Goal: Task Accomplishment & Management: Use online tool/utility

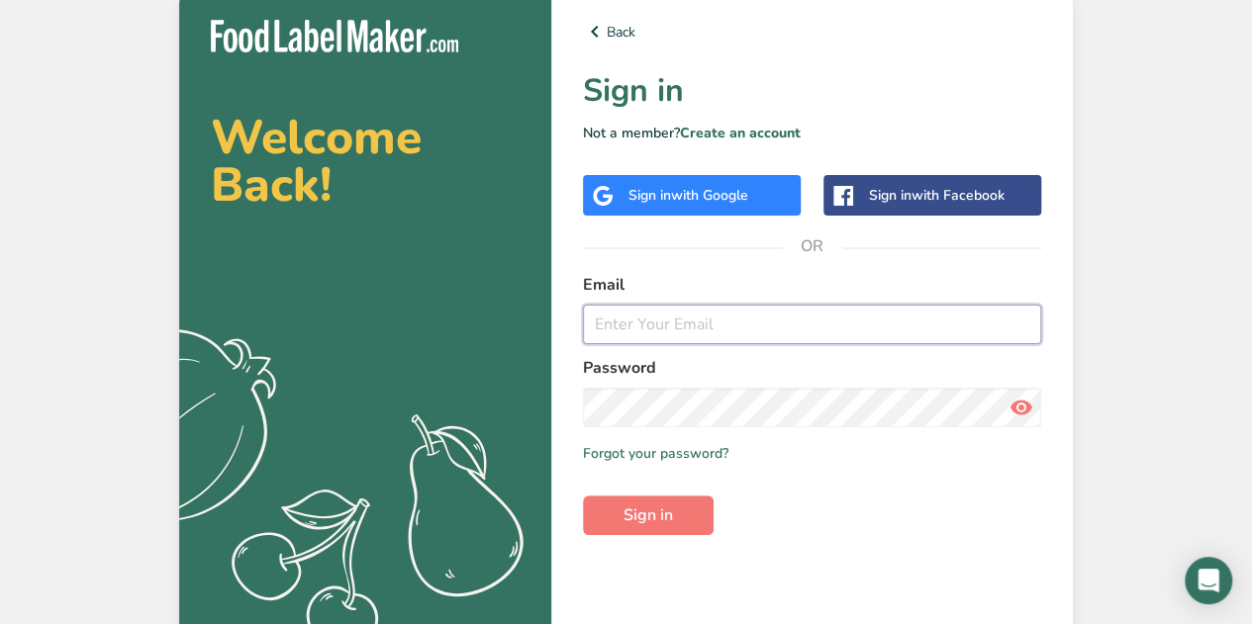
drag, startPoint x: 613, startPoint y: 321, endPoint x: 627, endPoint y: 318, distance: 14.2
click at [613, 321] on input "email" at bounding box center [812, 325] width 458 height 40
type input "[PERSON_NAME][EMAIL_ADDRESS][DOMAIN_NAME]"
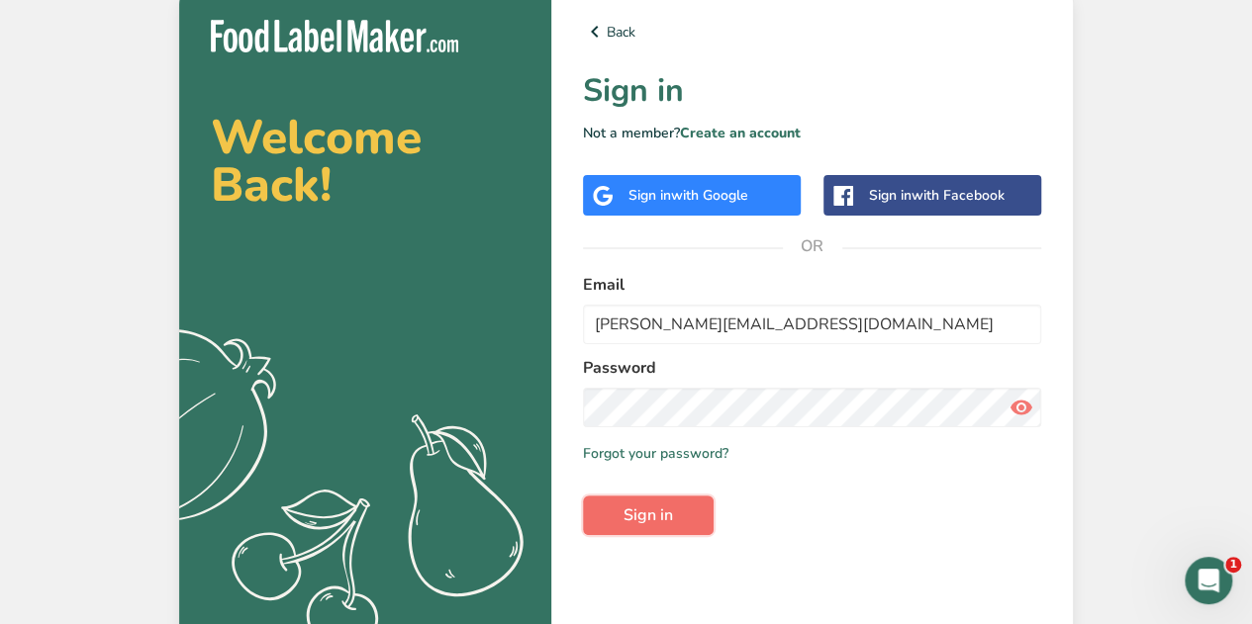
click at [651, 527] on button "Sign in" at bounding box center [648, 516] width 131 height 40
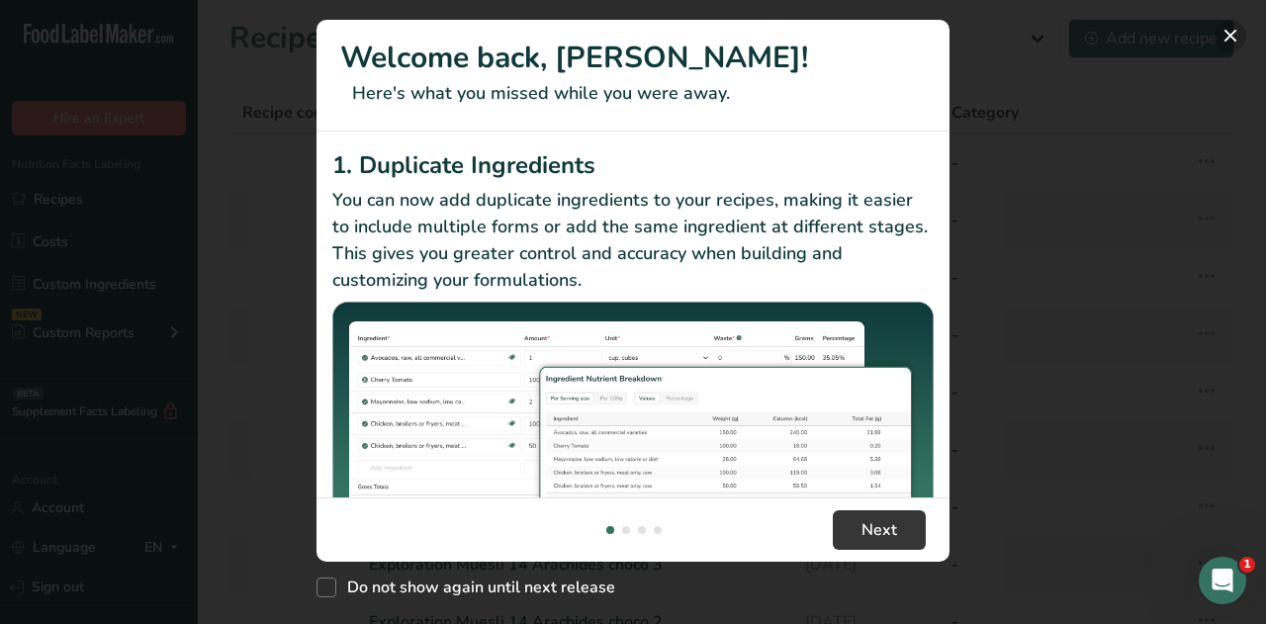
click at [1230, 37] on button "New Features" at bounding box center [1231, 36] width 32 height 32
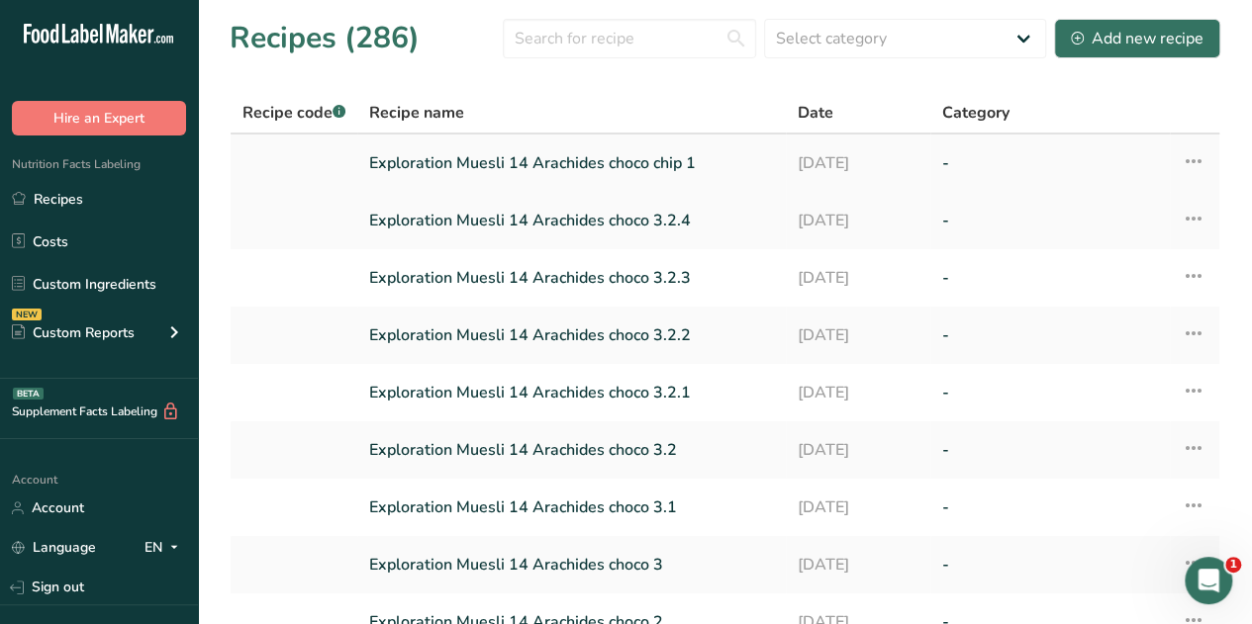
click at [600, 161] on link "Exploration Muesli 14 Arachides choco chip 1" at bounding box center [571, 163] width 405 height 42
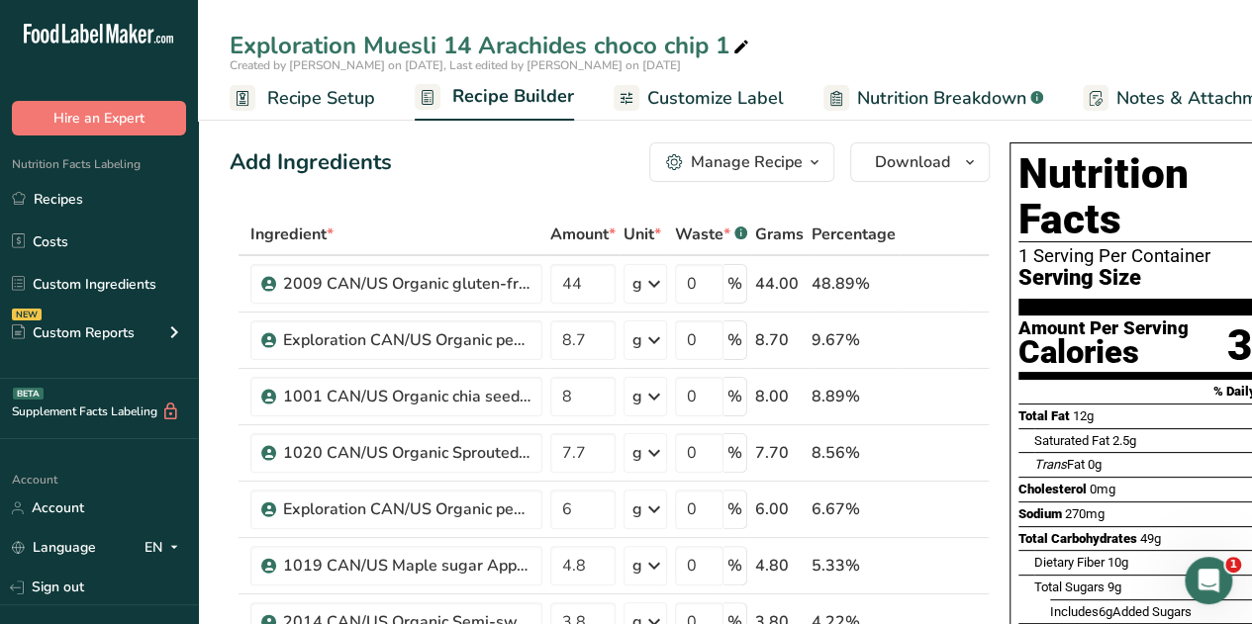
click at [813, 163] on icon "button" at bounding box center [814, 162] width 16 height 25
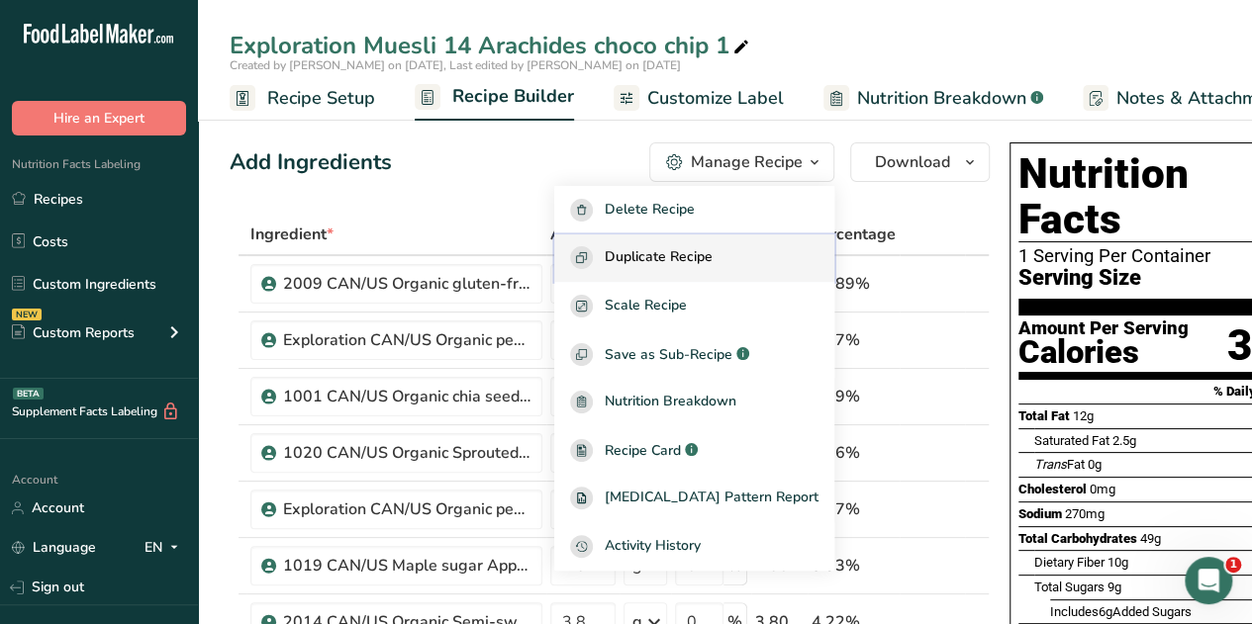
click at [702, 255] on span "Duplicate Recipe" at bounding box center [659, 257] width 108 height 23
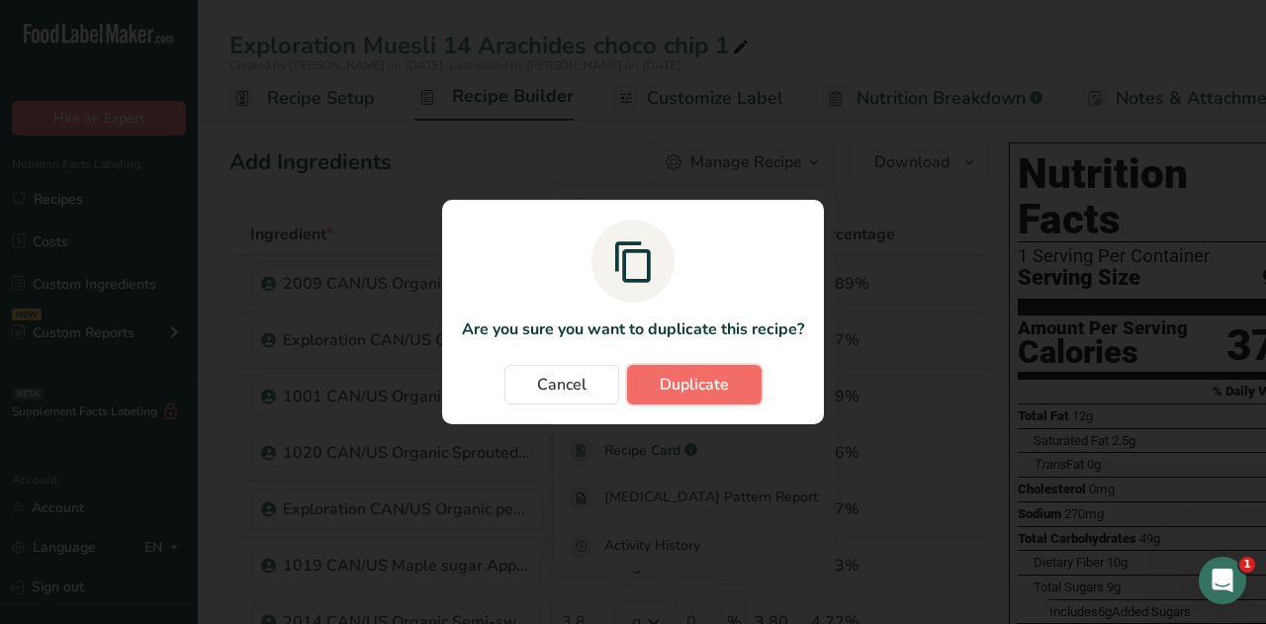
click at [708, 382] on span "Duplicate" at bounding box center [694, 385] width 69 height 24
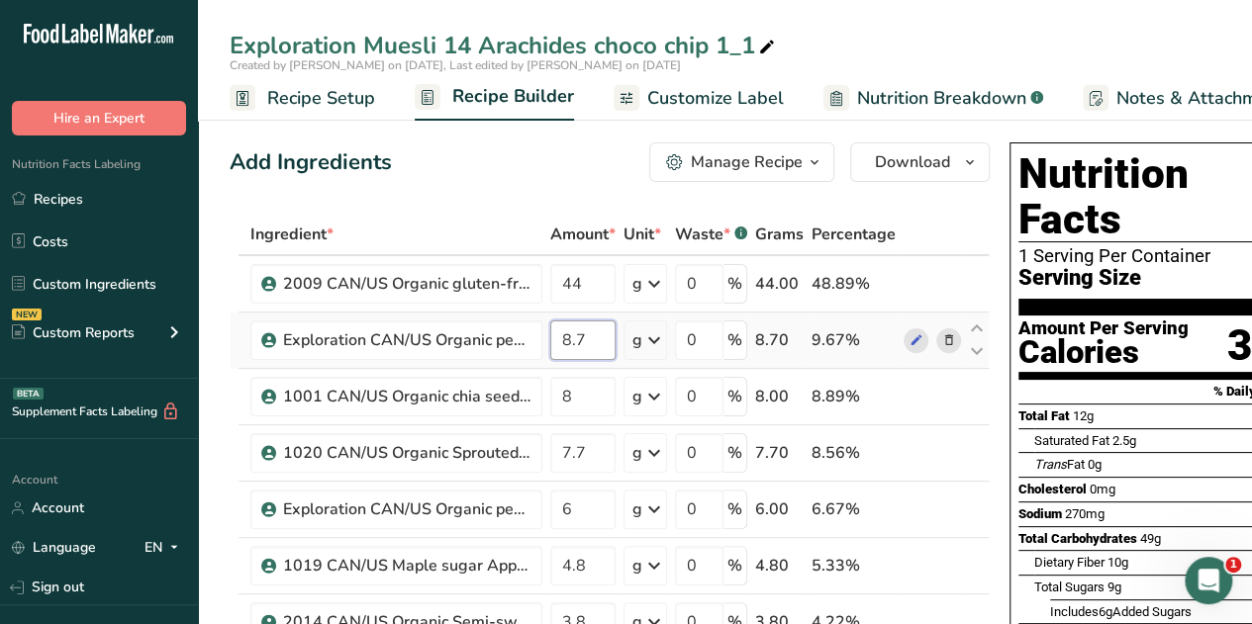
click at [594, 341] on input "8.7" at bounding box center [582, 341] width 65 height 40
type input "8"
type input "9"
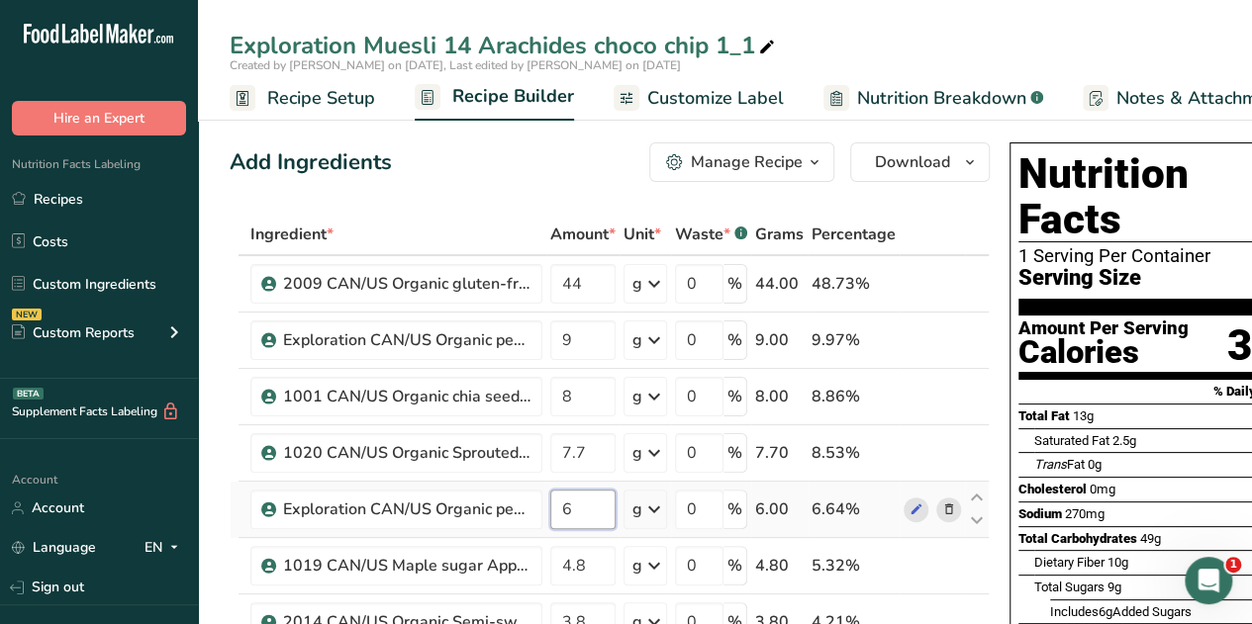
click at [575, 513] on input "6" at bounding box center [582, 510] width 65 height 40
type input "8"
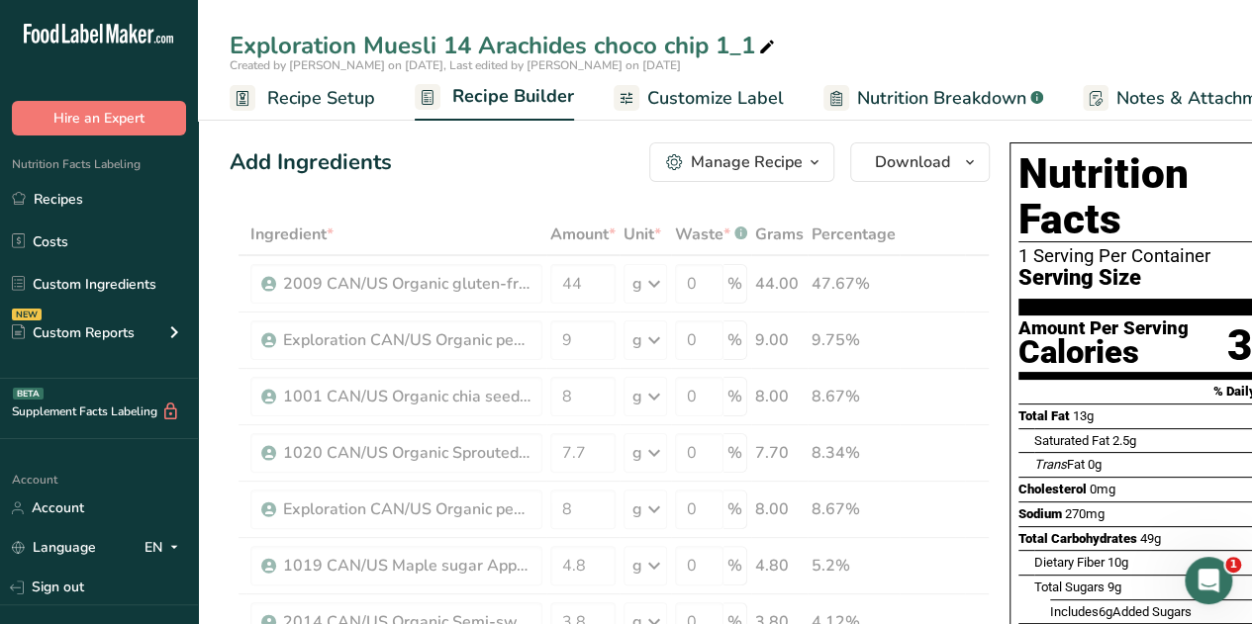
click at [492, 174] on div "Add Ingredients Manage Recipe Delete Recipe Duplicate Recipe Scale Recipe Save …" at bounding box center [610, 162] width 760 height 40
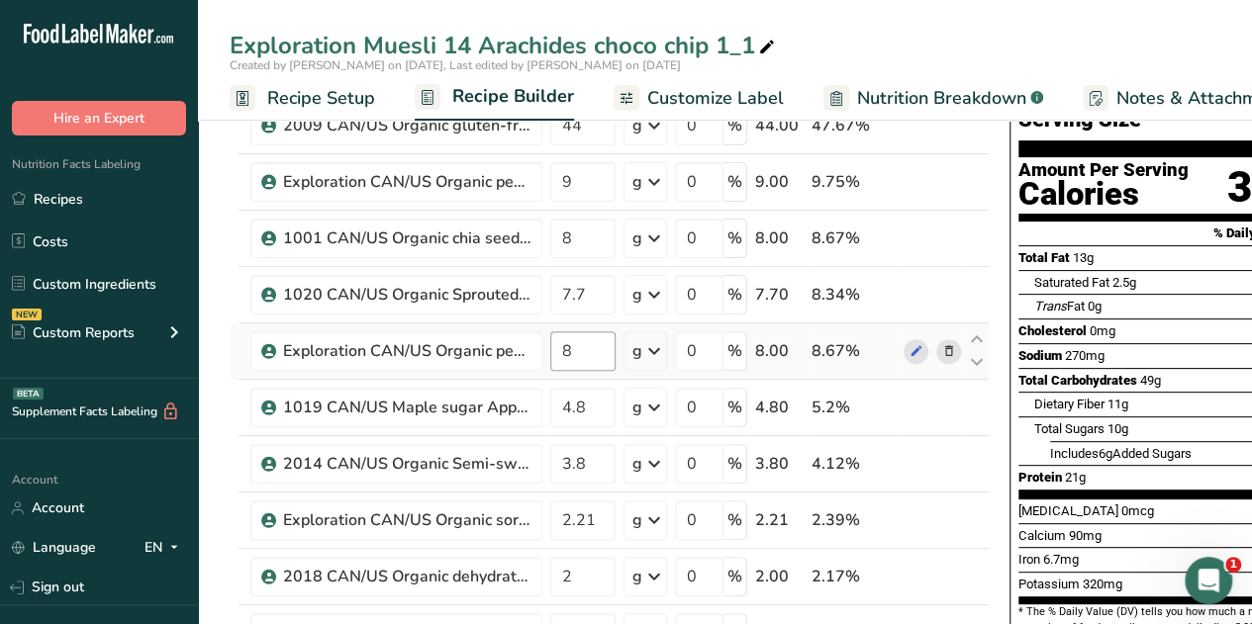
scroll to position [159, 0]
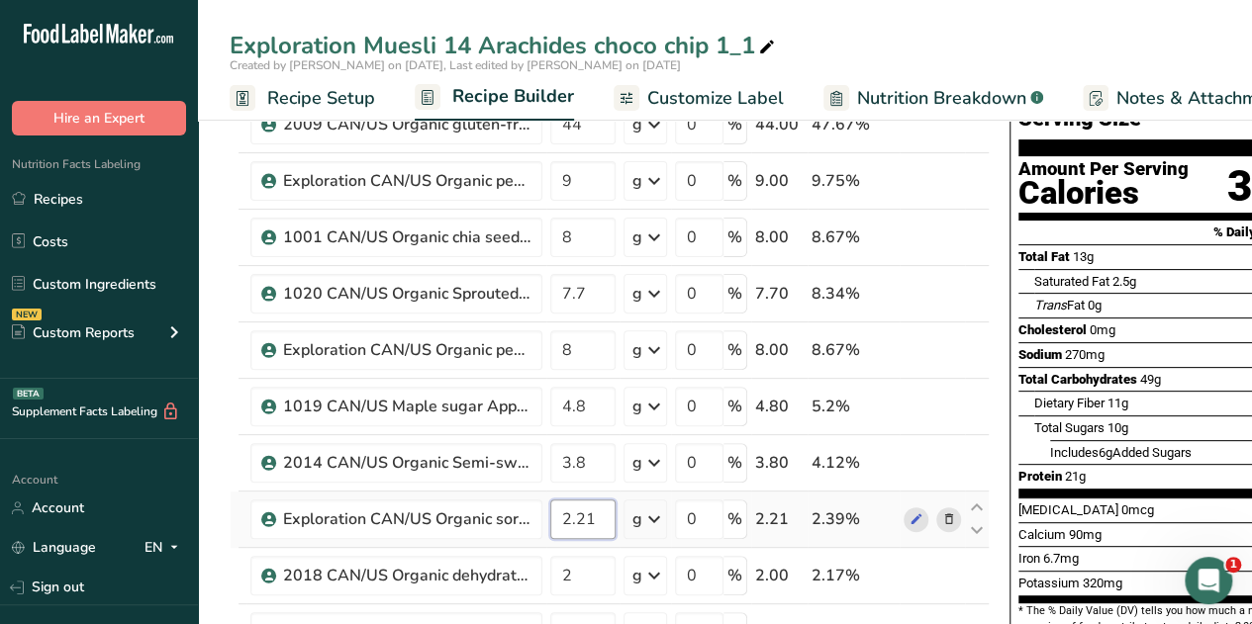
click at [597, 517] on input "2.21" at bounding box center [582, 520] width 65 height 40
type input "2"
type input "0"
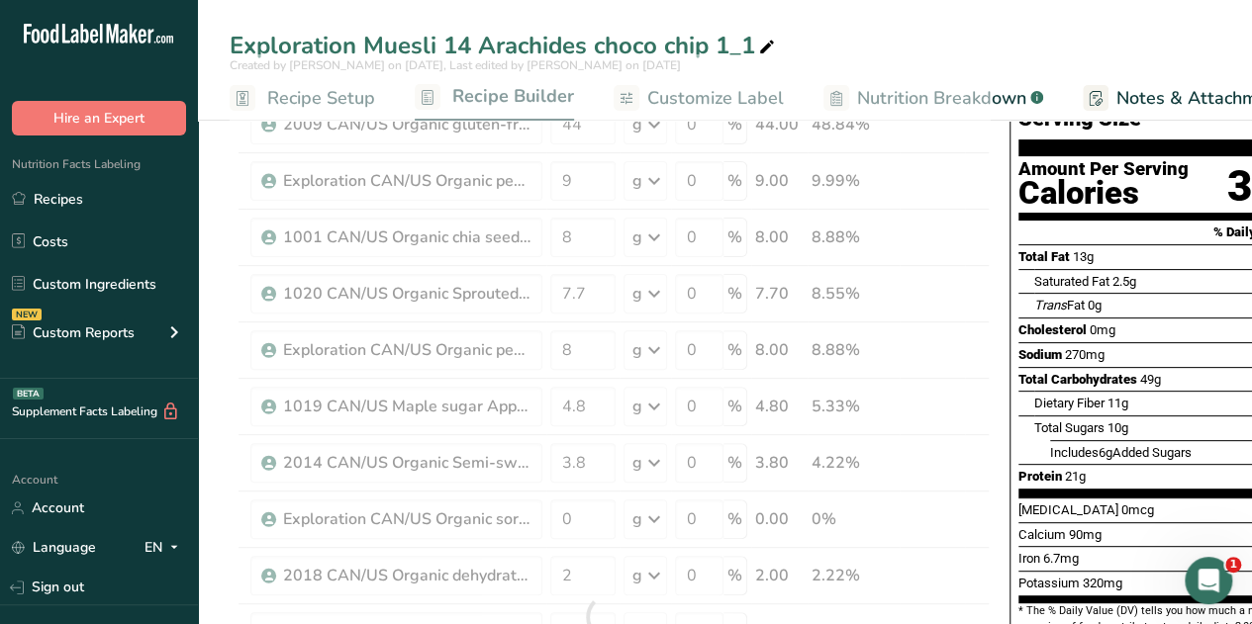
click at [885, 32] on div "Exploration Muesli 14 Arachides choco chip 1_1" at bounding box center [725, 46] width 1054 height 36
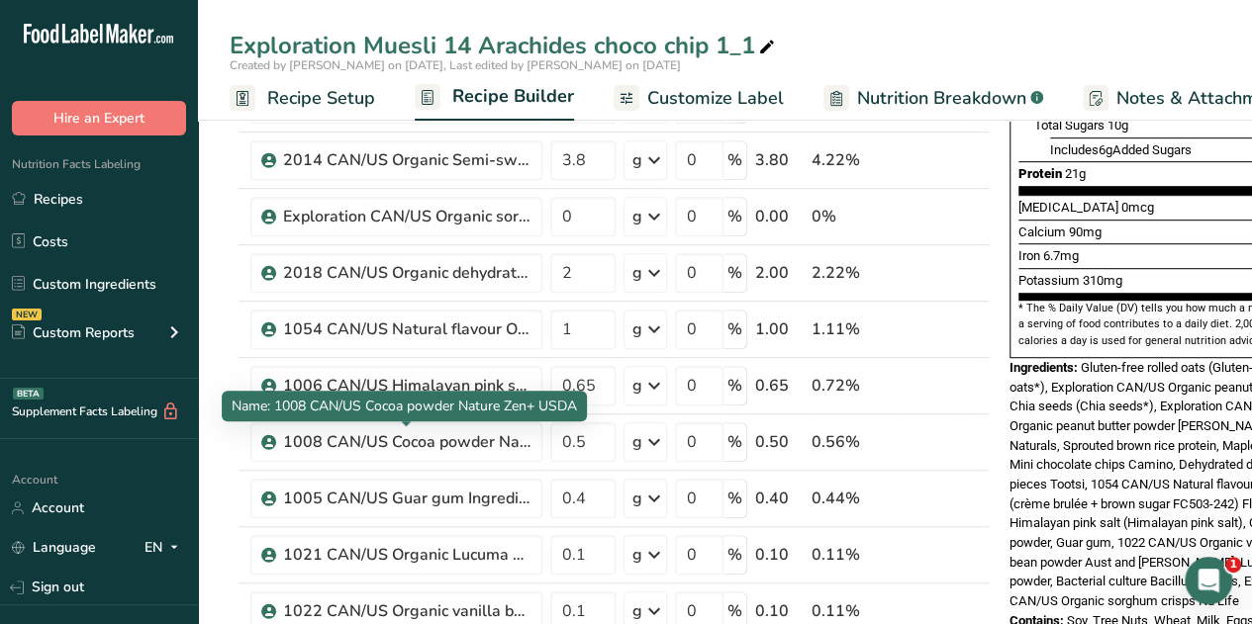
scroll to position [775, 0]
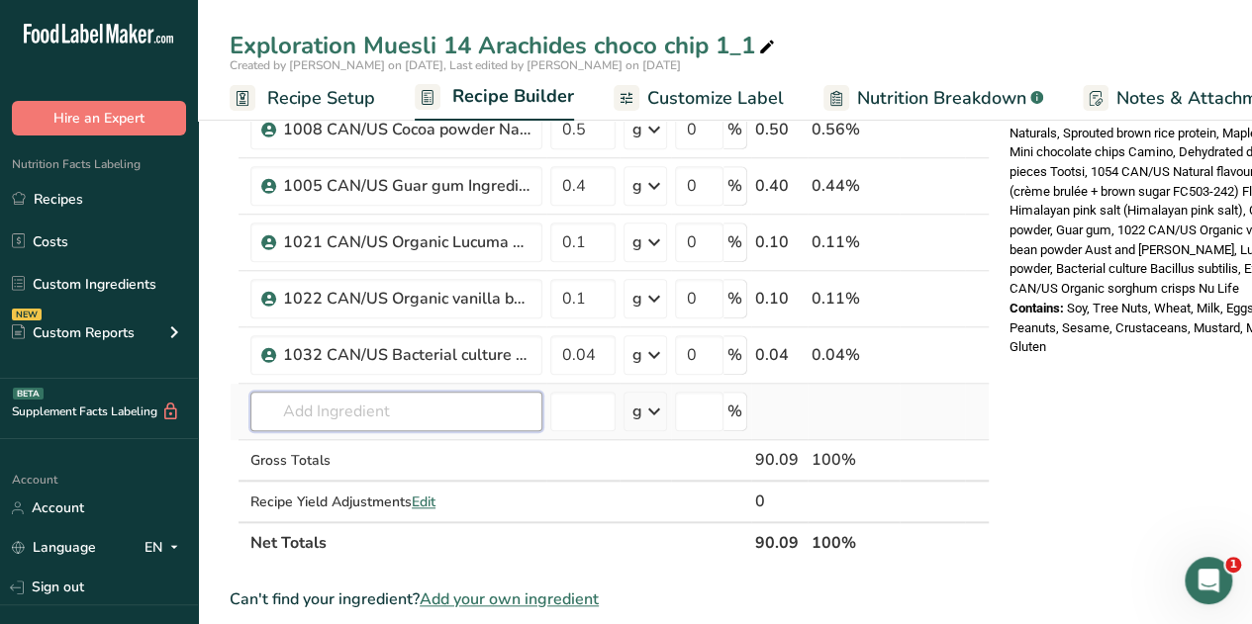
click at [307, 404] on input "text" at bounding box center [396, 412] width 292 height 40
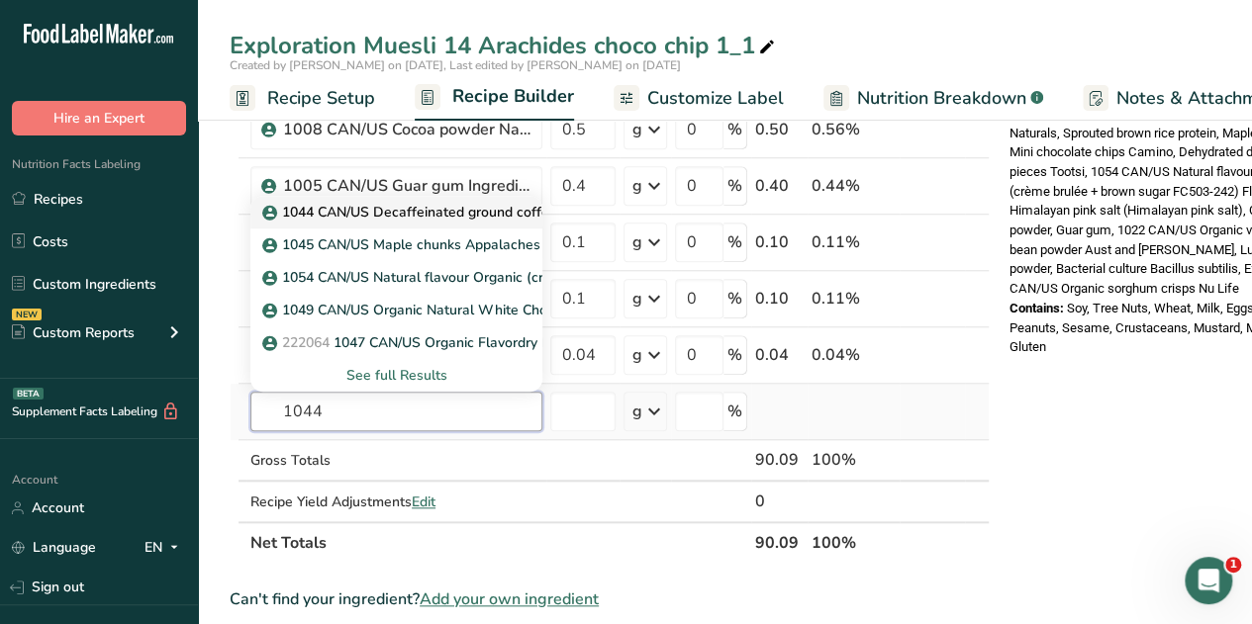
type input "1044"
click at [459, 207] on p "1044 CAN/US Decaffeinated ground coffee USDA" at bounding box center [433, 212] width 334 height 21
type input "1044 CAN/US Decaffeinated ground coffee USDA"
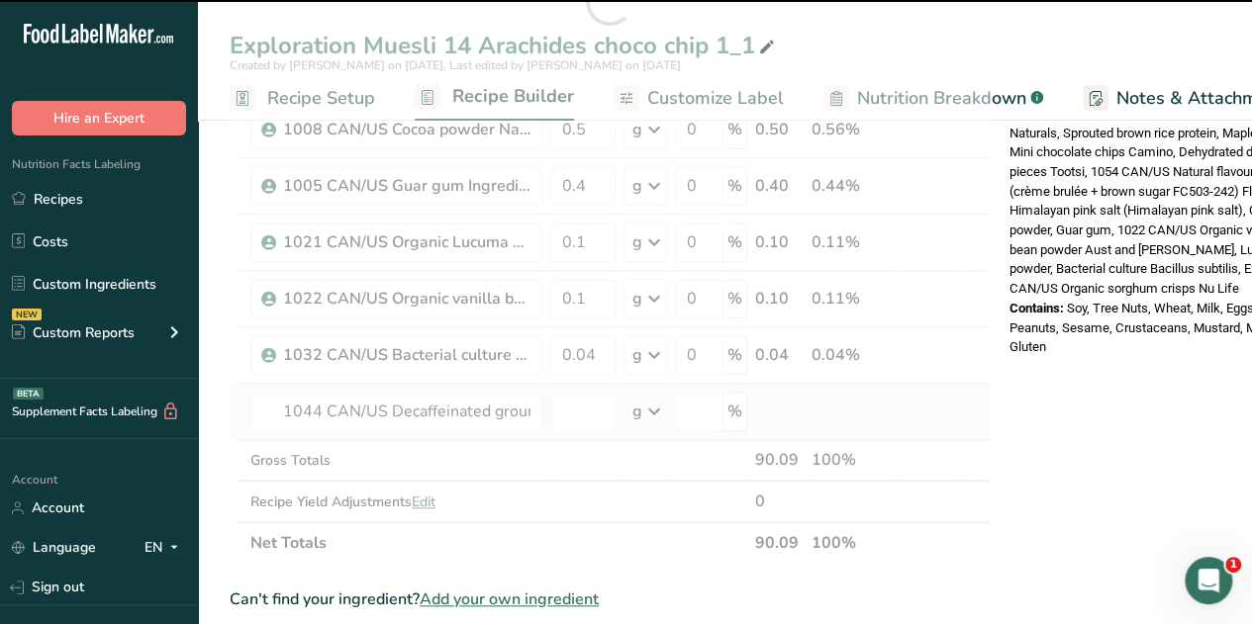
type input "0"
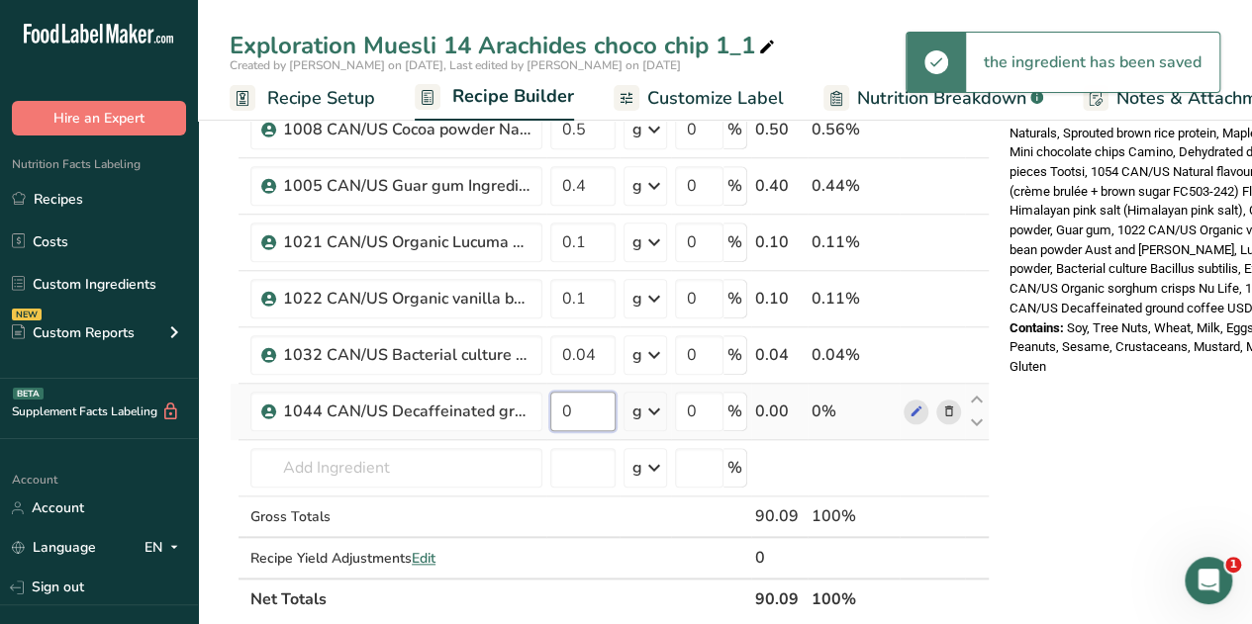
click at [580, 407] on input "0" at bounding box center [582, 412] width 65 height 40
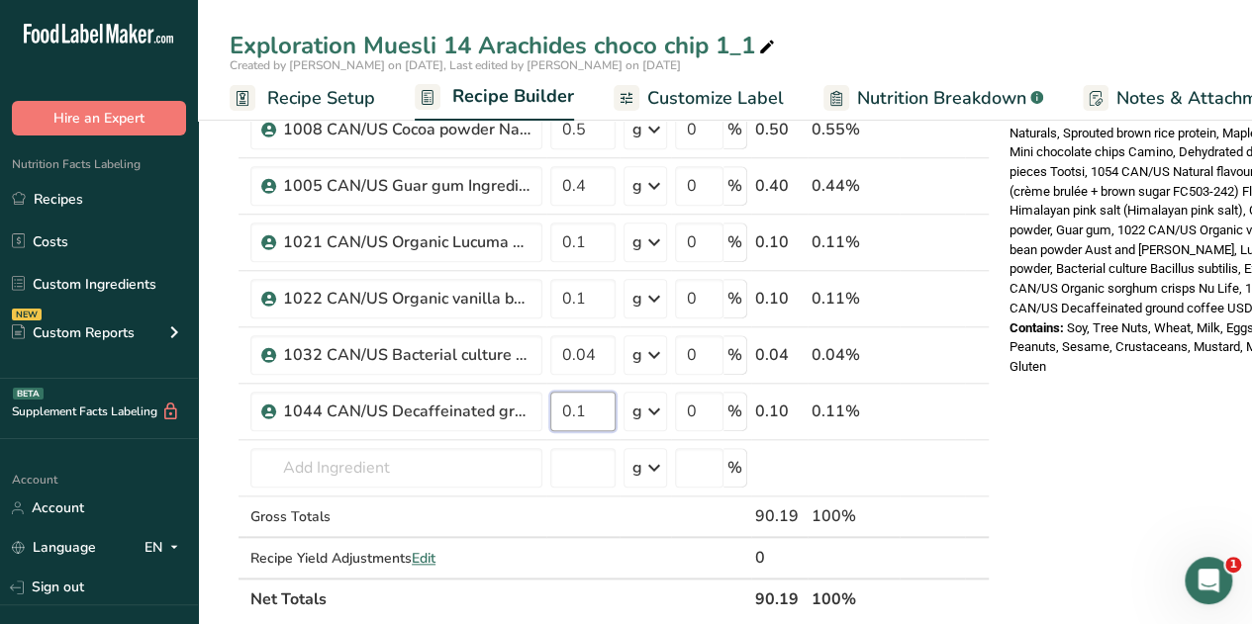
type input "0.1"
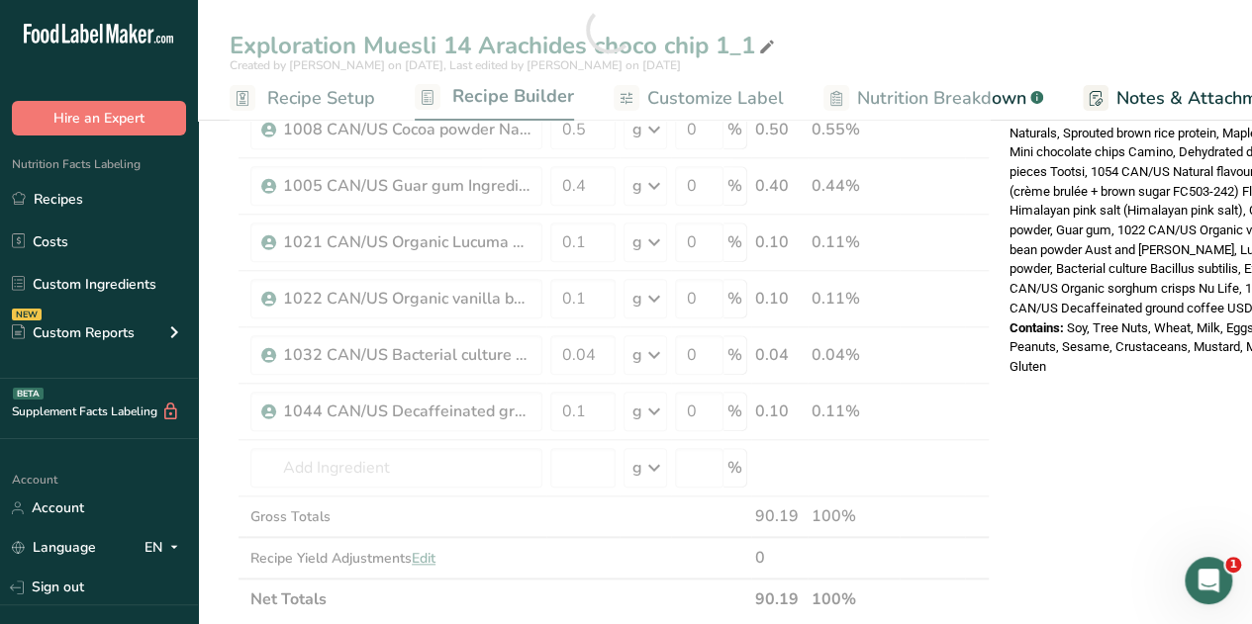
click at [1065, 397] on div "Nutrition Facts 1 Serving Per Container Serving Size 90g Amount Per Serving Cal…" at bounding box center [1159, 395] width 317 height 2071
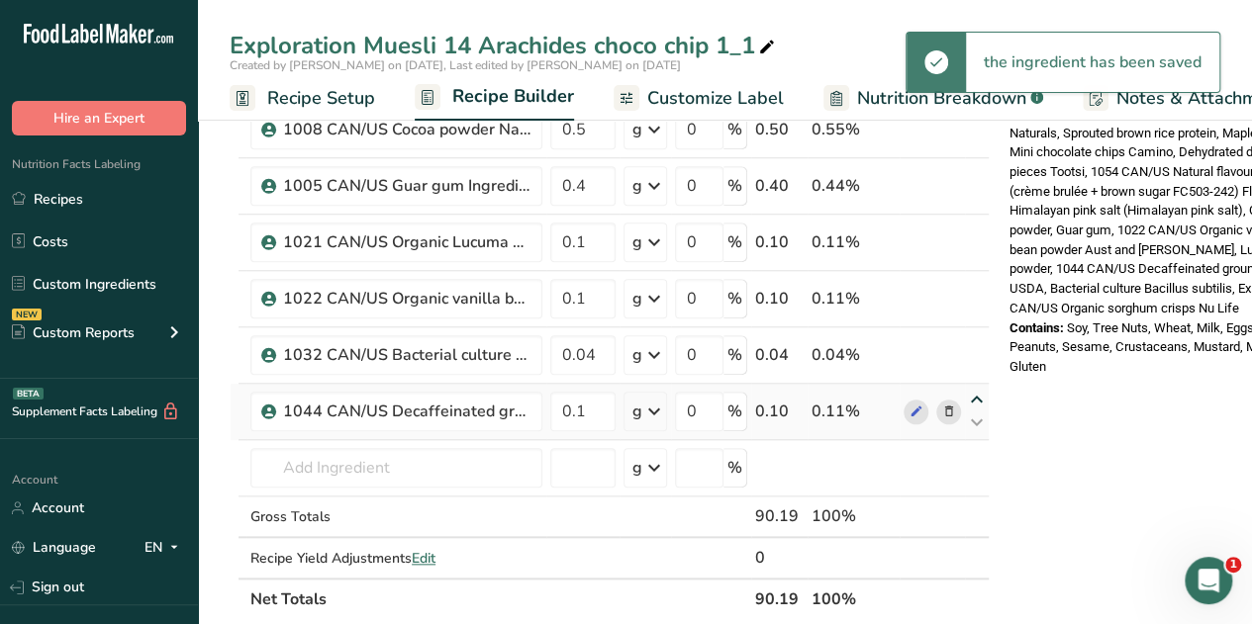
click at [976, 393] on icon at bounding box center [977, 400] width 24 height 15
type input "0.1"
type input "0.04"
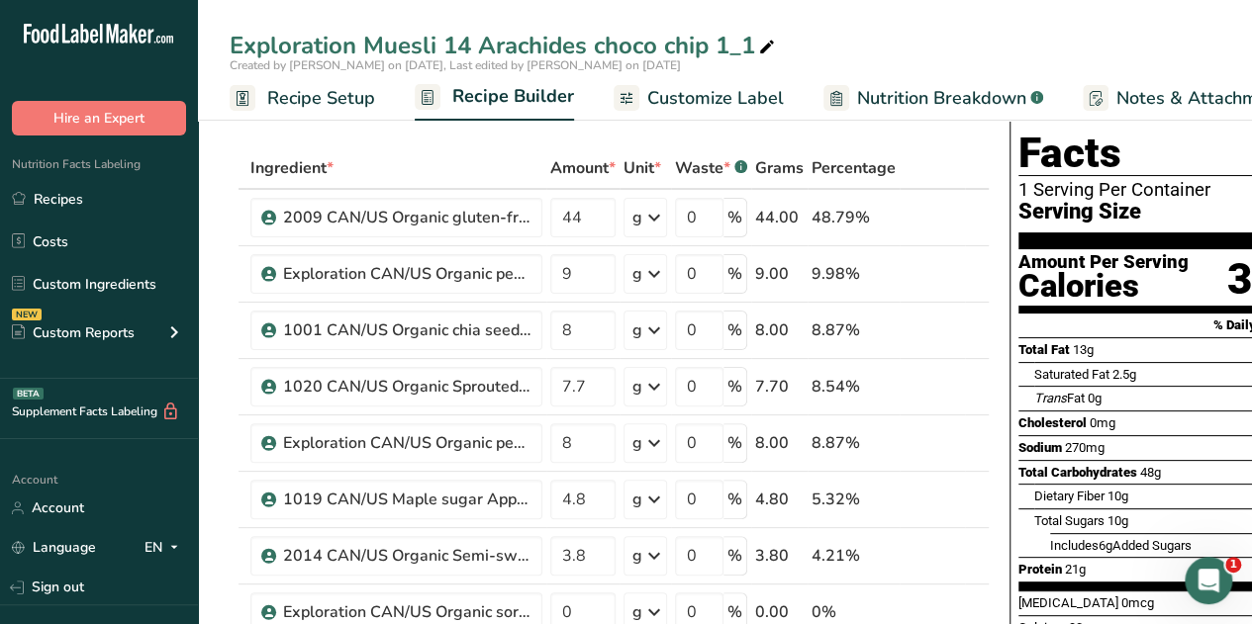
scroll to position [52, 0]
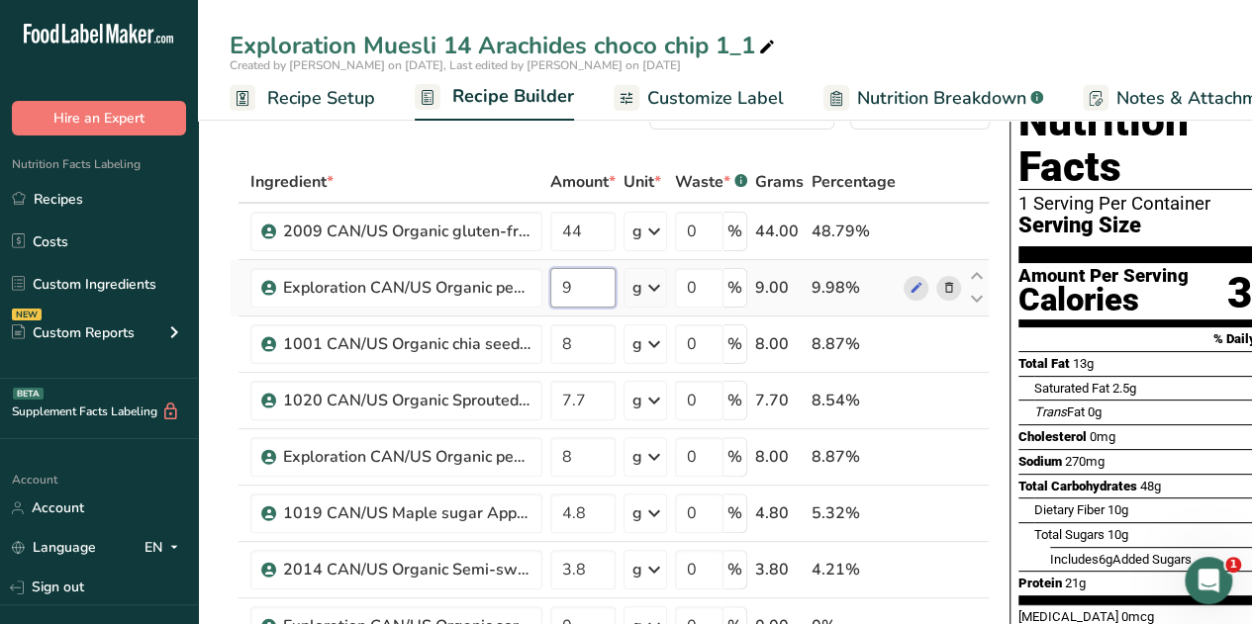
click at [576, 286] on input "9" at bounding box center [582, 288] width 65 height 40
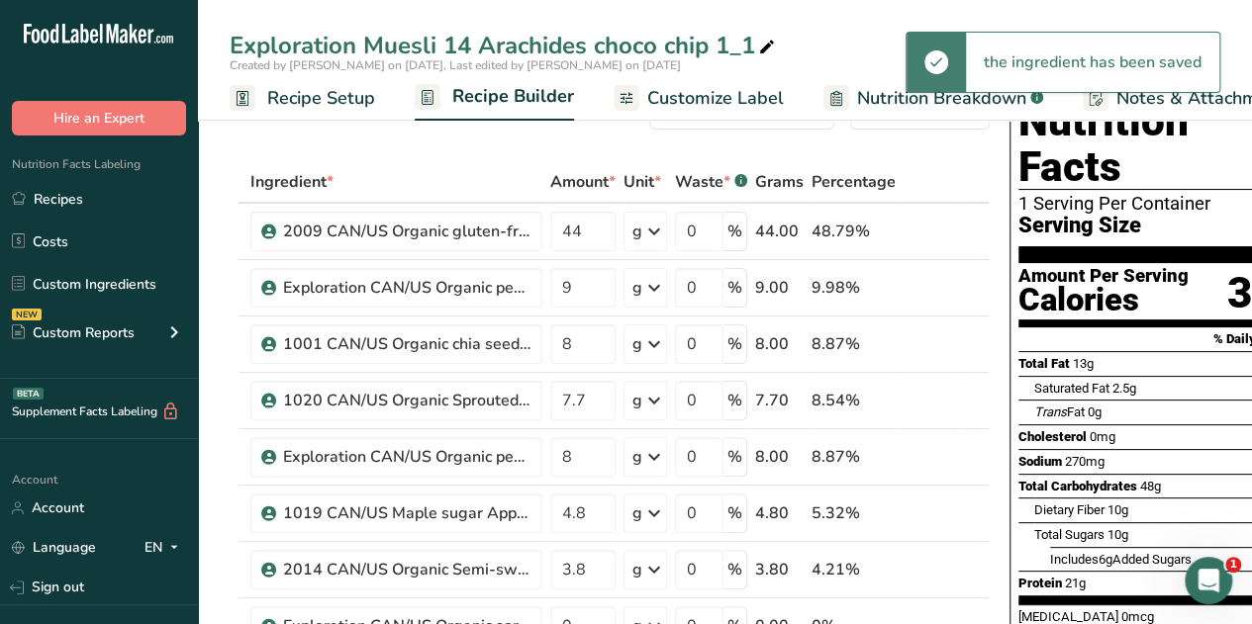
click at [881, 98] on span "Nutrition Breakdown" at bounding box center [941, 98] width 169 height 27
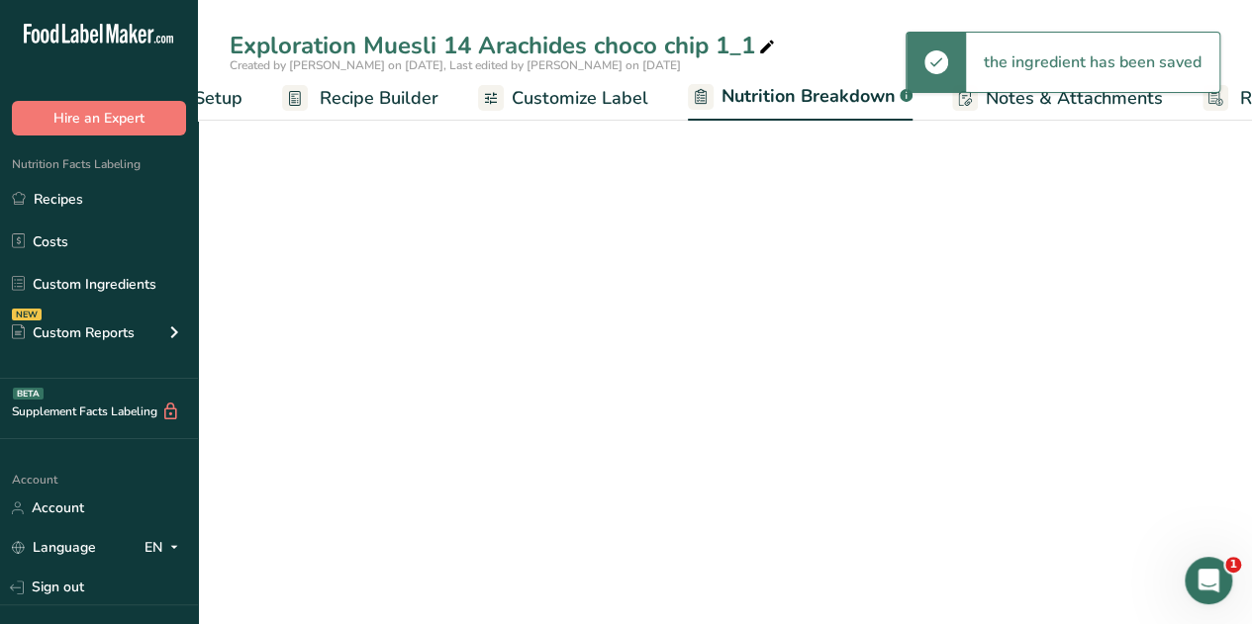
select select "Calories"
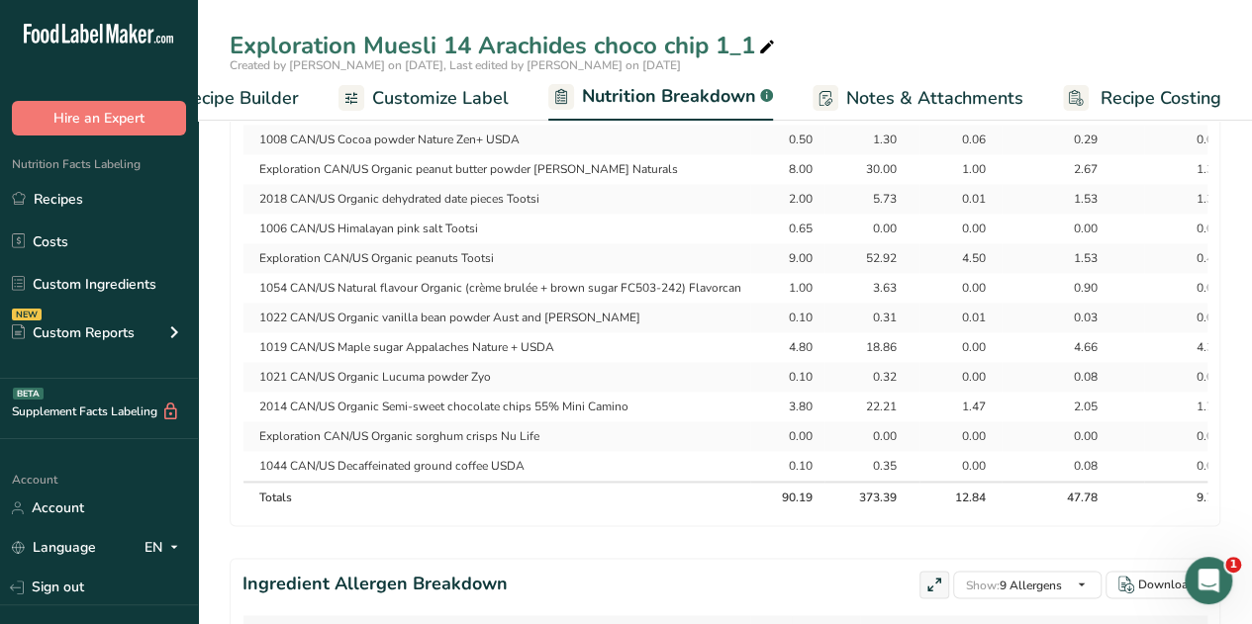
scroll to position [1215, 0]
click at [270, 97] on span "Recipe Builder" at bounding box center [239, 98] width 119 height 27
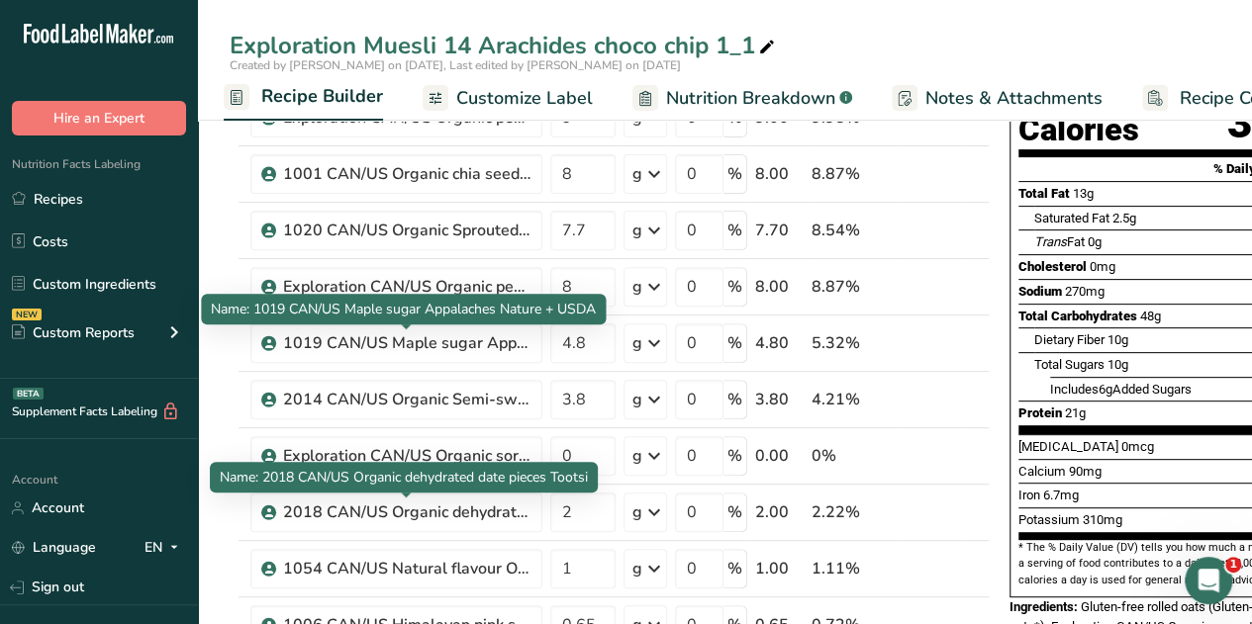
scroll to position [148, 0]
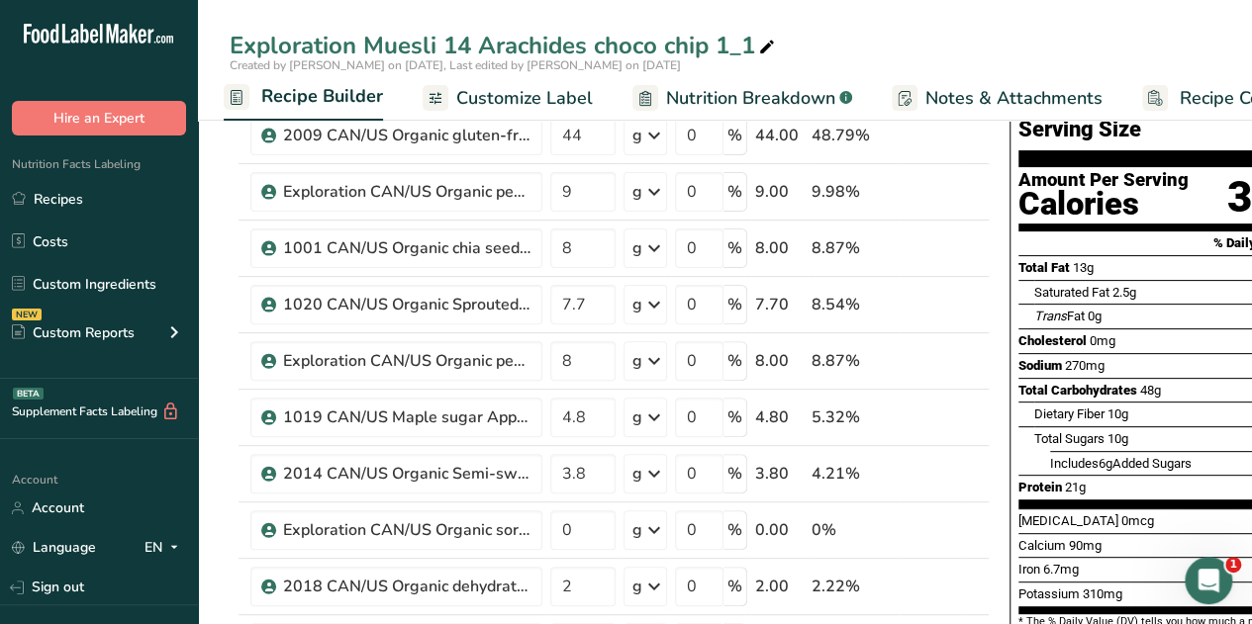
click at [806, 94] on span "Nutrition Breakdown" at bounding box center [750, 98] width 169 height 27
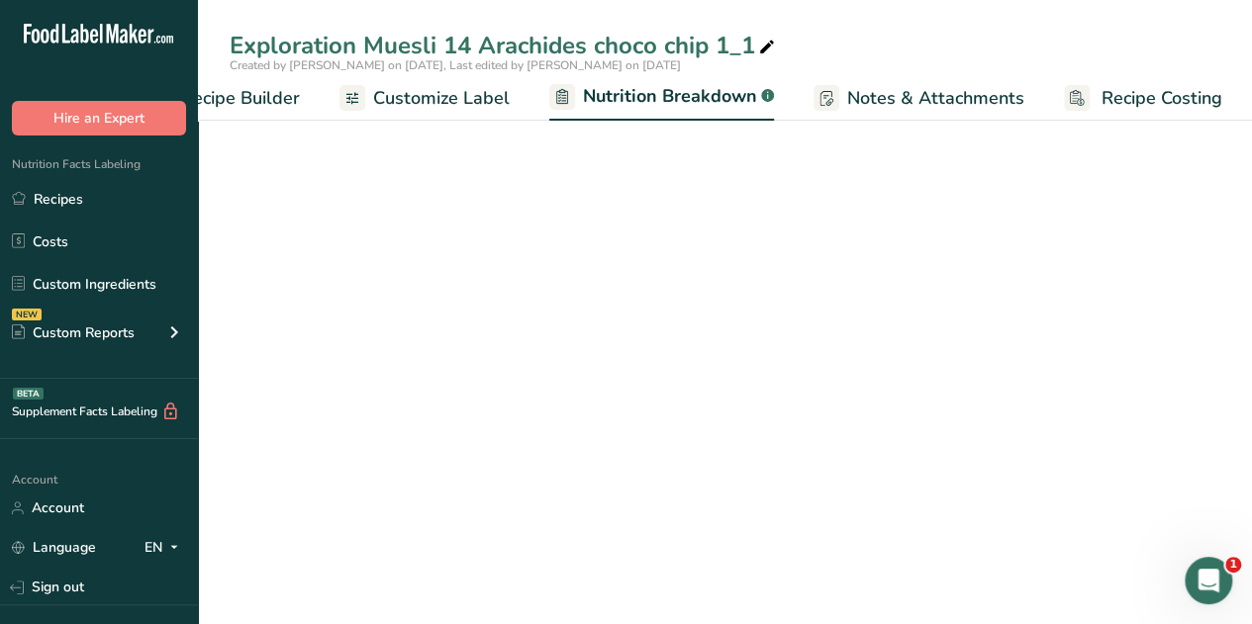
scroll to position [0, 272]
select select "Calories"
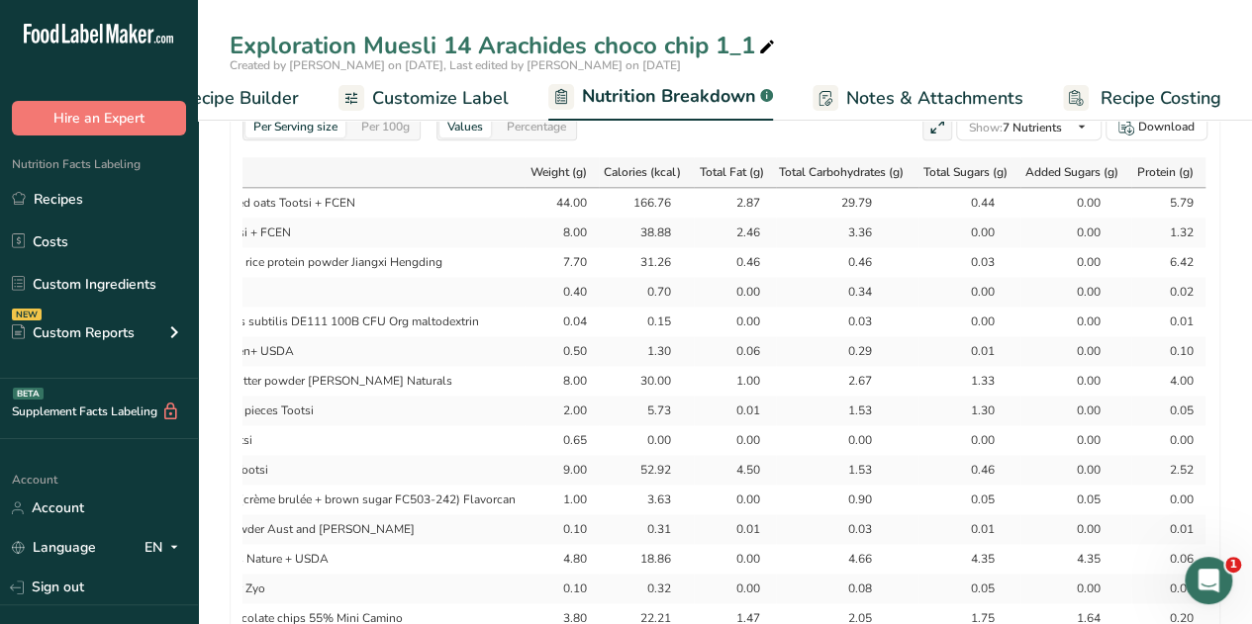
scroll to position [1000, 0]
click at [259, 96] on span "Recipe Builder" at bounding box center [239, 98] width 119 height 27
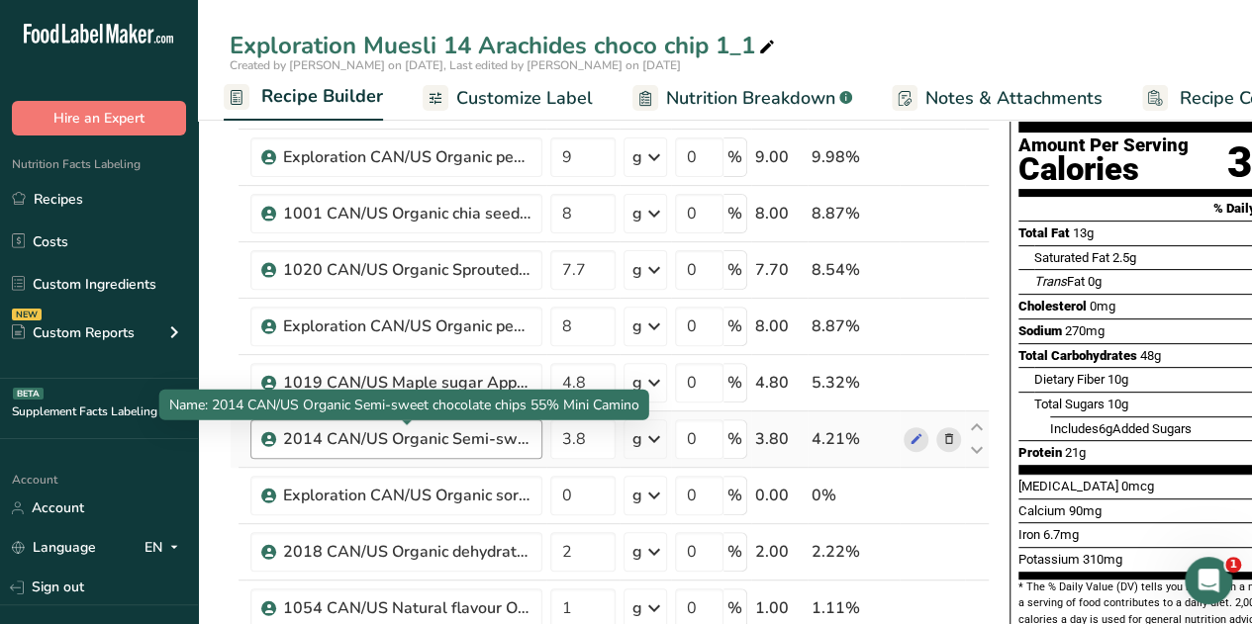
scroll to position [182, 0]
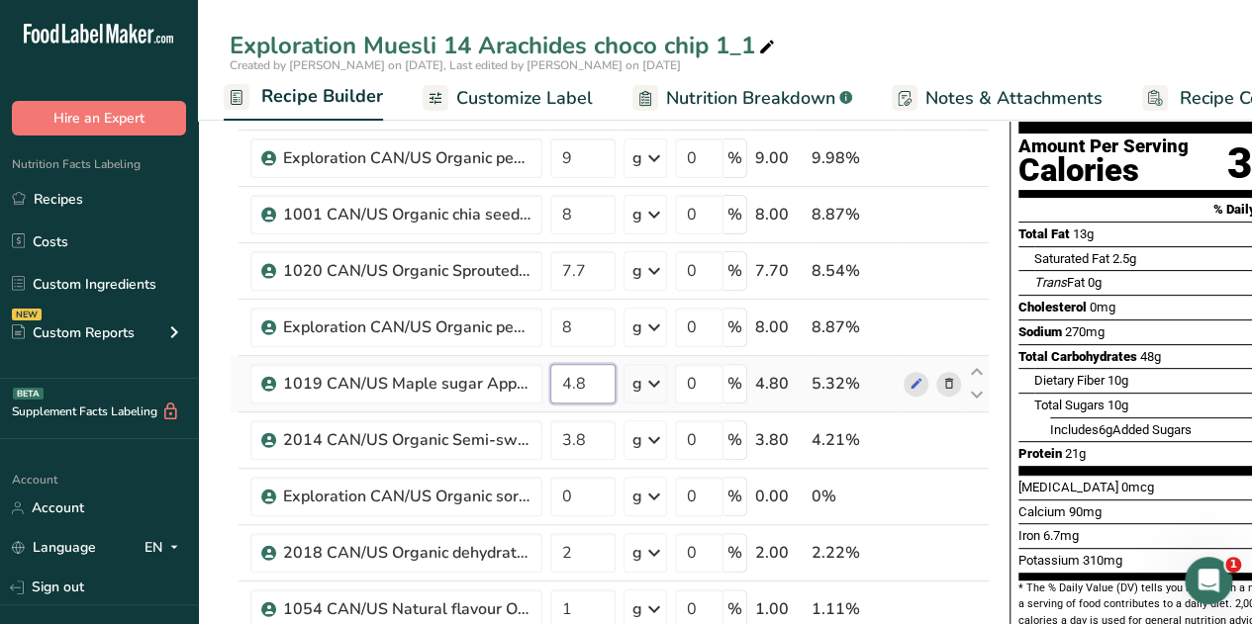
click at [584, 381] on input "4.8" at bounding box center [582, 384] width 65 height 40
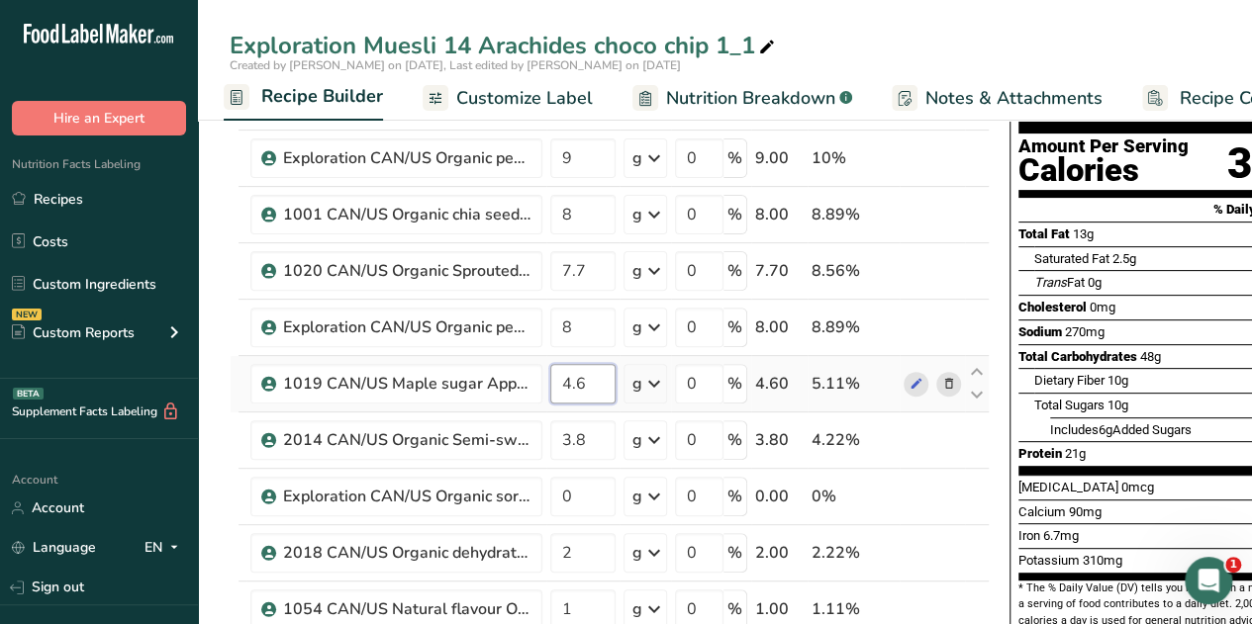
click at [582, 377] on input "4.6" at bounding box center [582, 384] width 65 height 40
type input "4.5"
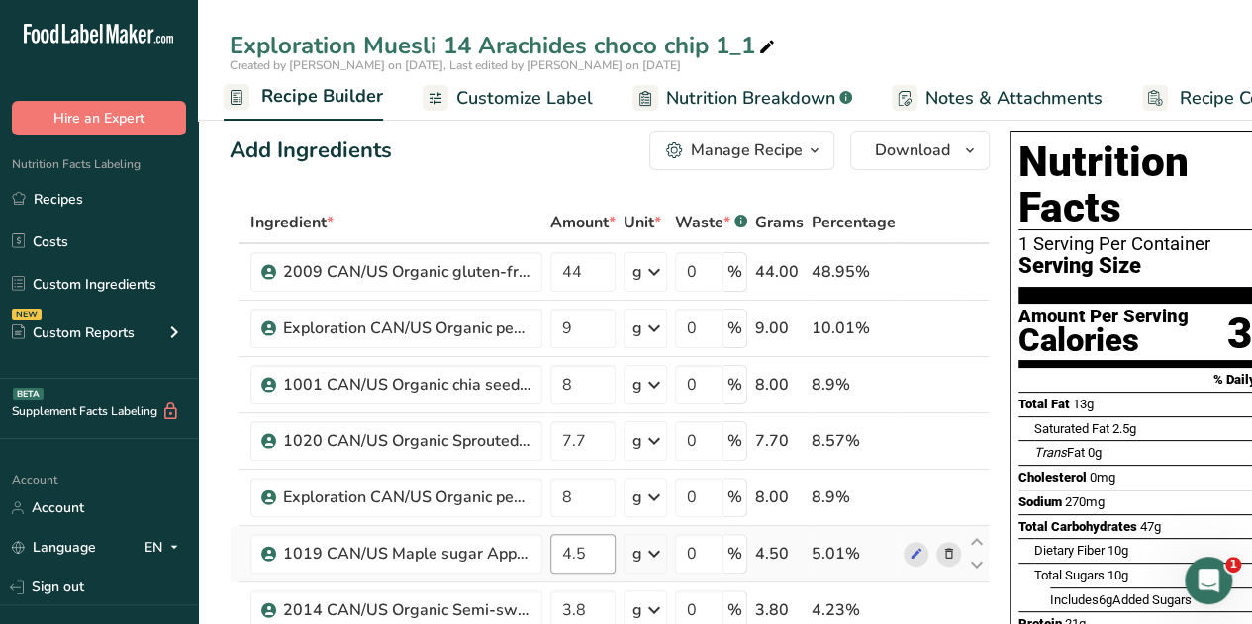
scroll to position [0, 0]
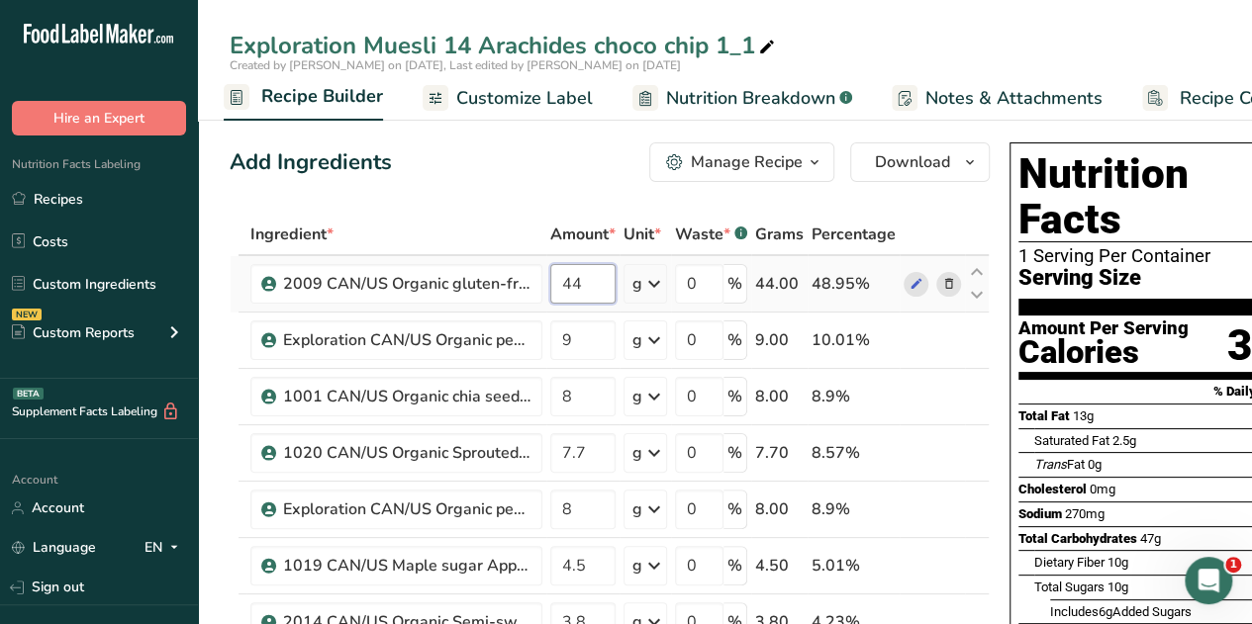
click at [583, 288] on input "44" at bounding box center [582, 284] width 65 height 40
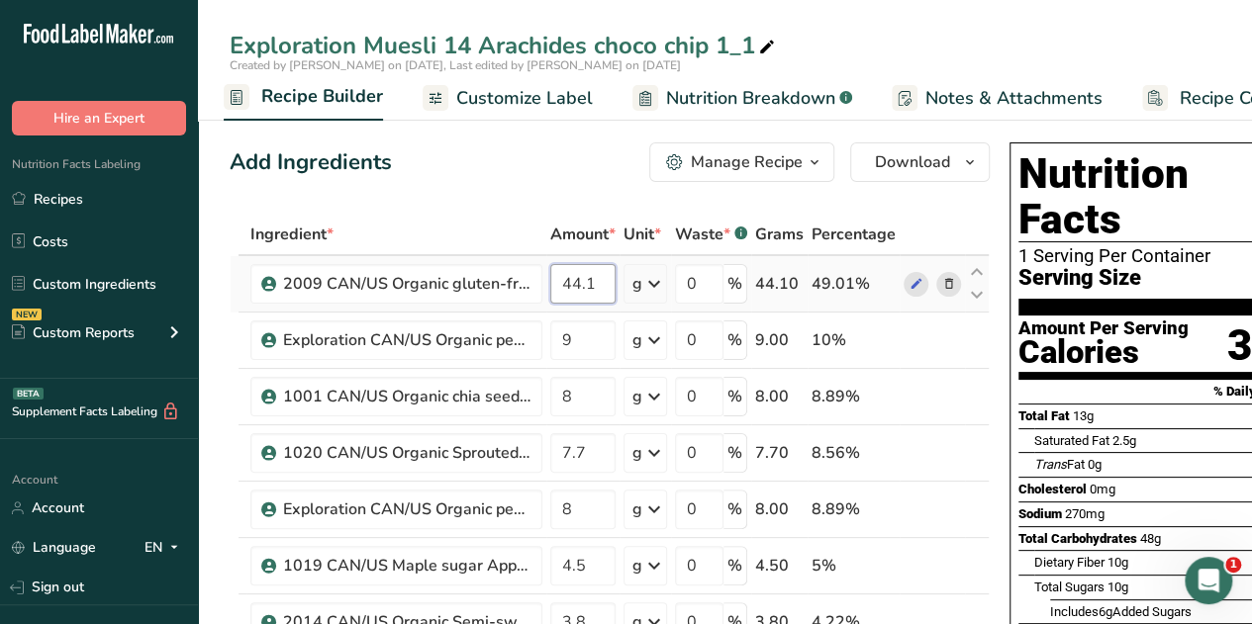
click at [597, 288] on input "44.1" at bounding box center [582, 284] width 65 height 40
type input "44.11"
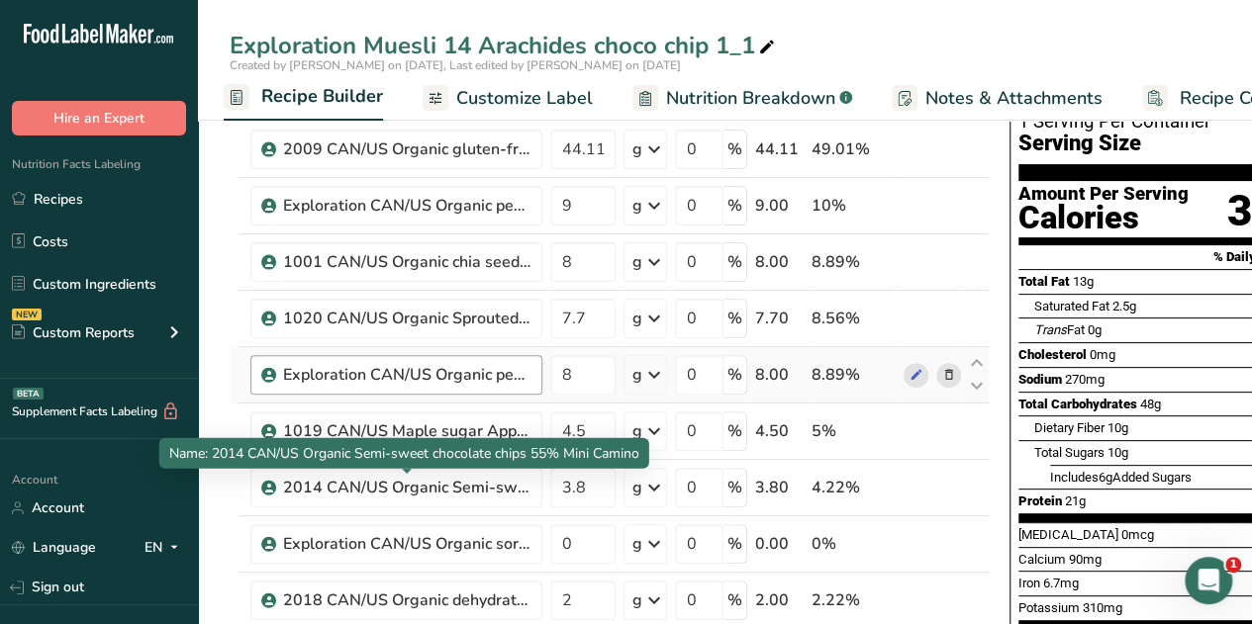
scroll to position [134, 0]
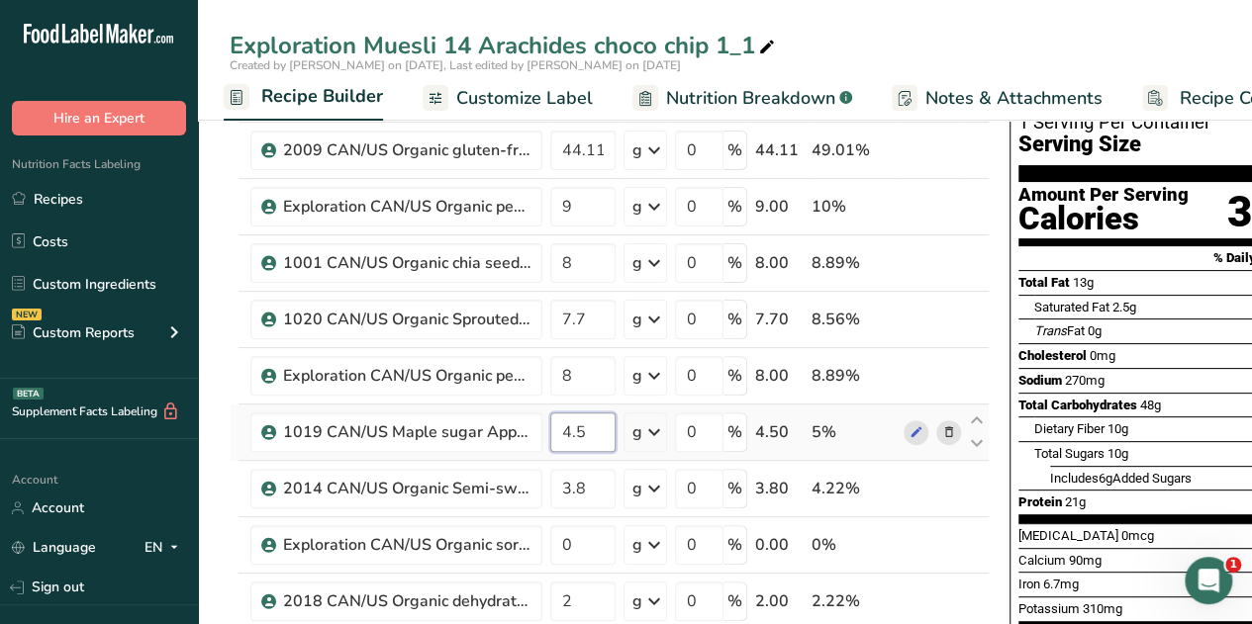
click at [587, 429] on input "4.5" at bounding box center [582, 433] width 65 height 40
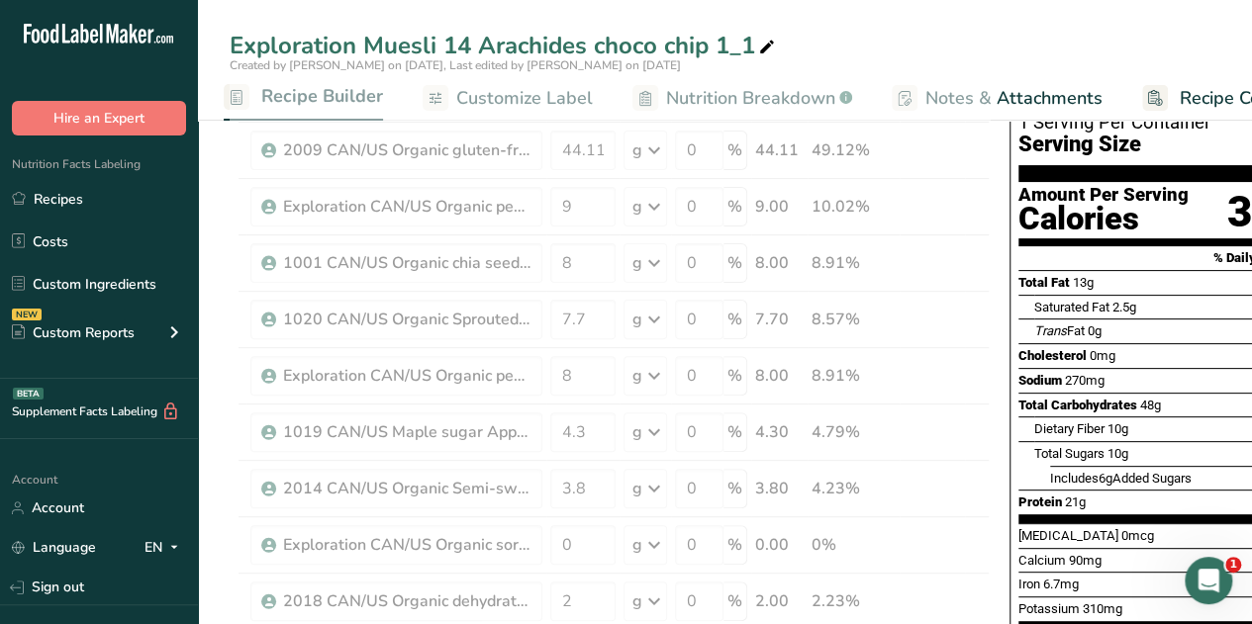
click at [886, 37] on div "Exploration Muesli 14 Arachides choco chip 1_1" at bounding box center [725, 46] width 1054 height 36
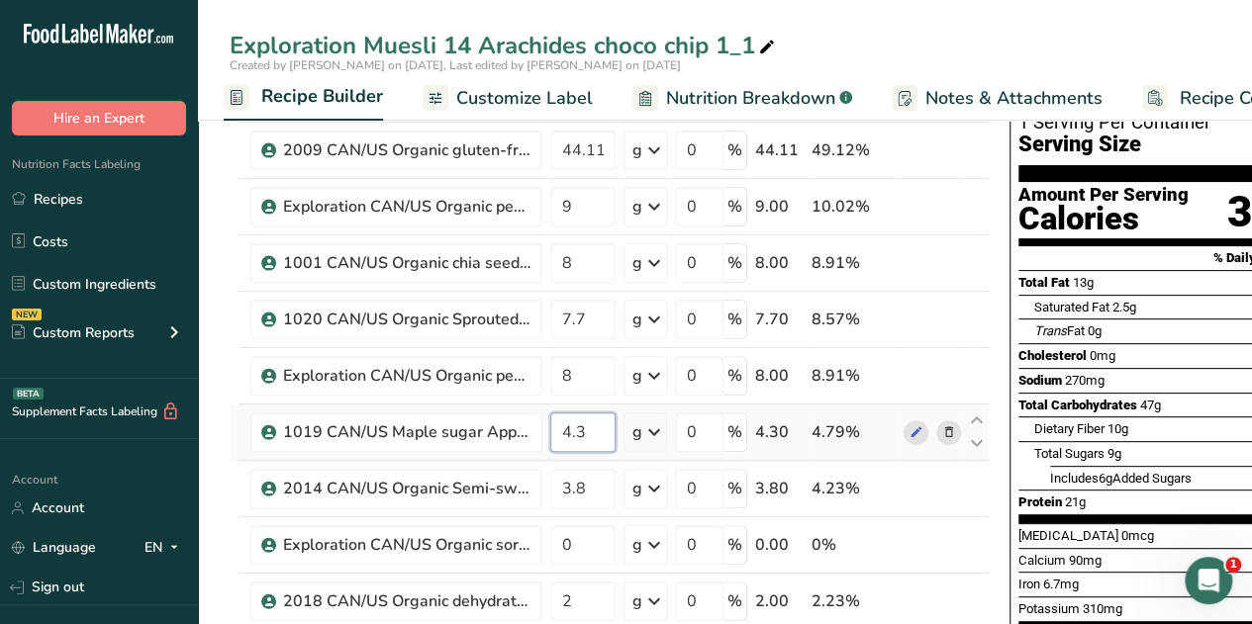
click at [582, 432] on input "4.3" at bounding box center [582, 433] width 65 height 40
type input "4.4"
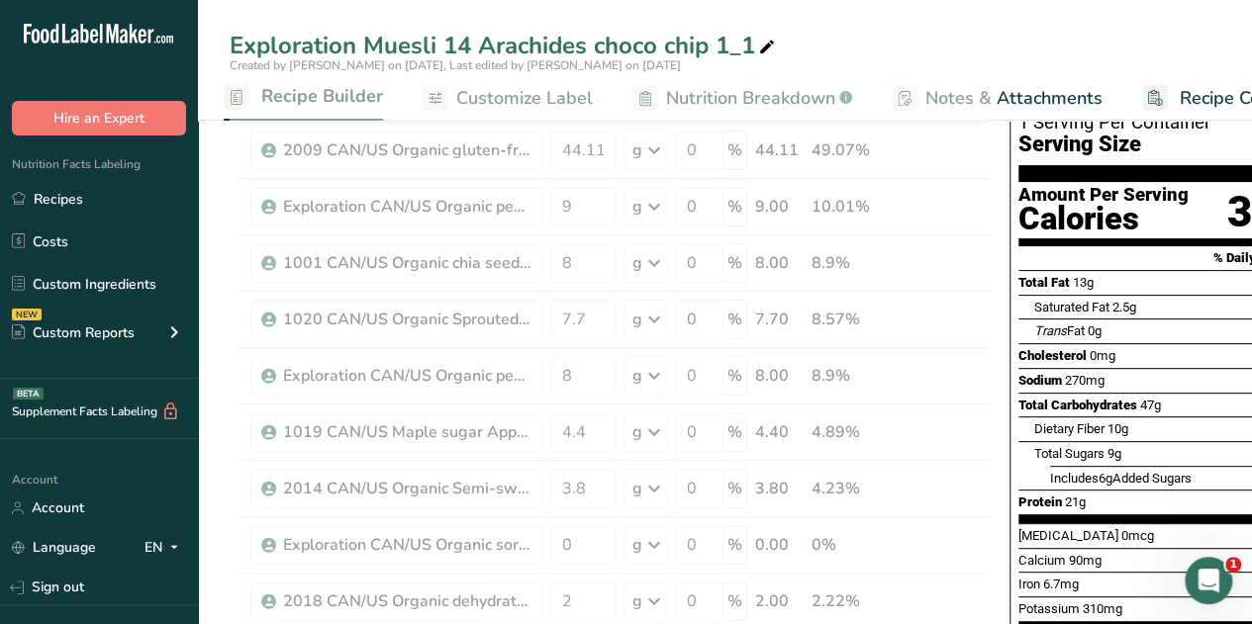
click at [868, 54] on div "Exploration Muesli 14 Arachides choco chip 1_1" at bounding box center [725, 46] width 1054 height 36
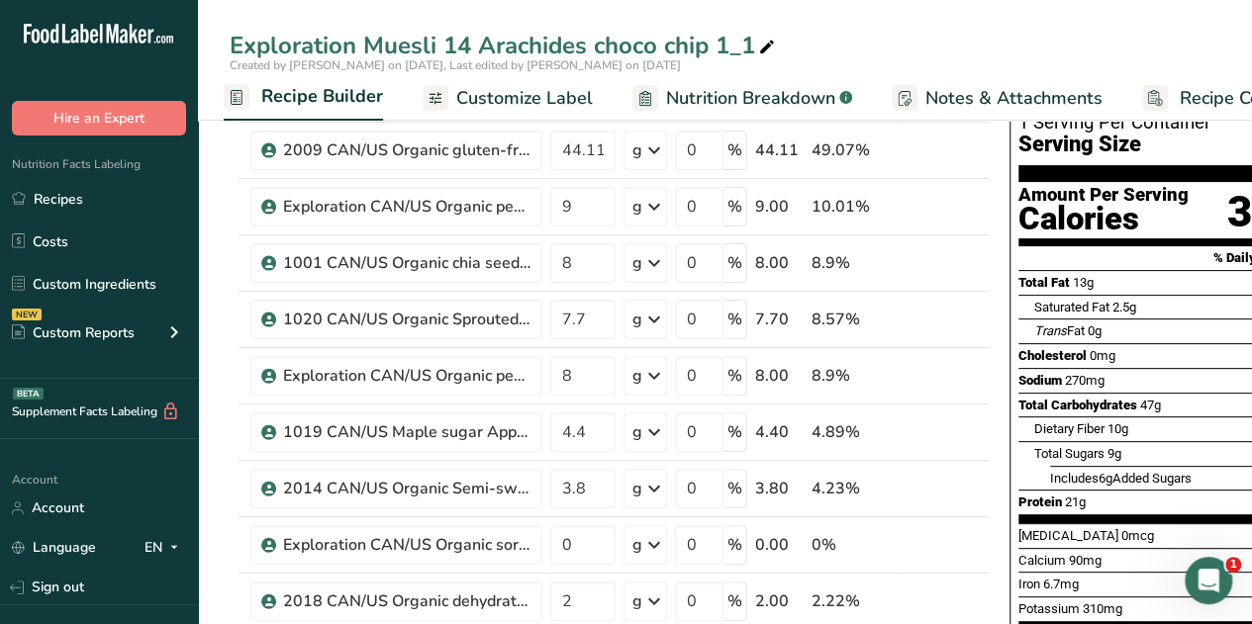
click at [751, 40] on div "Exploration Muesli 14 Arachides choco chip 1_1" at bounding box center [504, 46] width 549 height 36
type input "Exploration Muesli 14 Arachides choco chip 2"
click at [878, 24] on div "Exploration Muesli 14 Arachides choco chip 2 Created by [PERSON_NAME] on [DATE]…" at bounding box center [725, 60] width 1054 height 121
